Goal: Find specific page/section: Find specific page/section

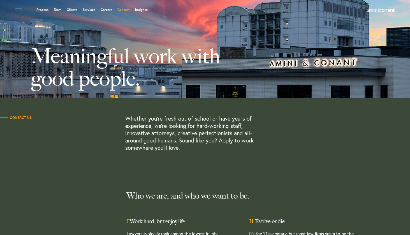
click at [128, 9] on link "Contact" at bounding box center [123, 9] width 12 height 3
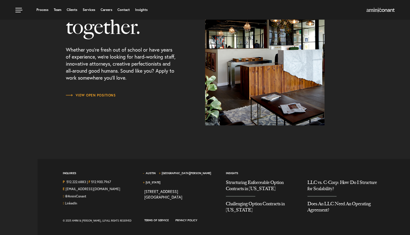
scroll to position [725, 0]
click at [105, 11] on link "Careers" at bounding box center [106, 9] width 12 height 3
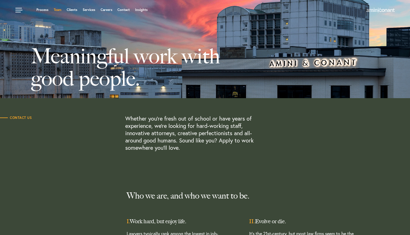
click at [54, 11] on link "Team" at bounding box center [58, 9] width 8 height 3
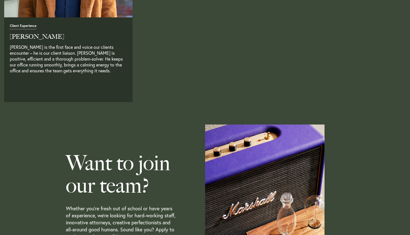
scroll to position [1661, 0]
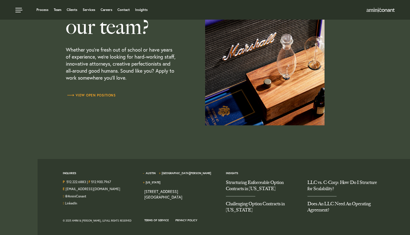
click at [100, 95] on span "View Open Positions" at bounding box center [91, 94] width 50 height 3
